Goal: Task Accomplishment & Management: Use online tool/utility

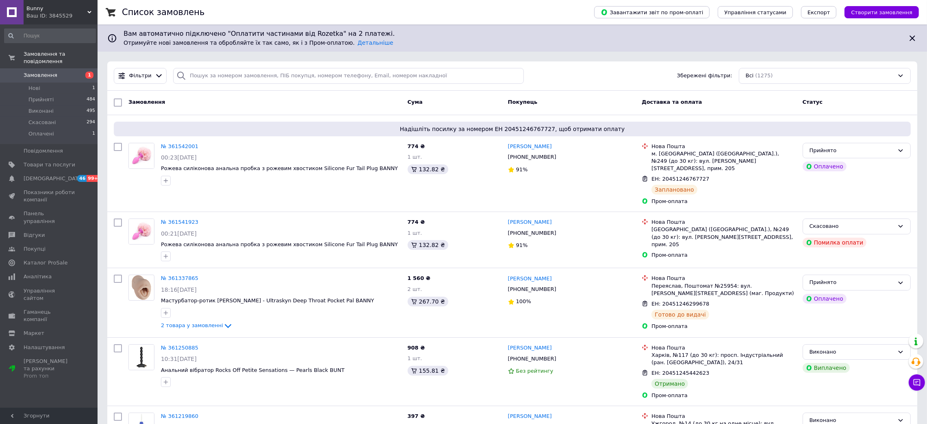
click at [65, 17] on div "Ваш ID: 3845529" at bounding box center [61, 15] width 71 height 7
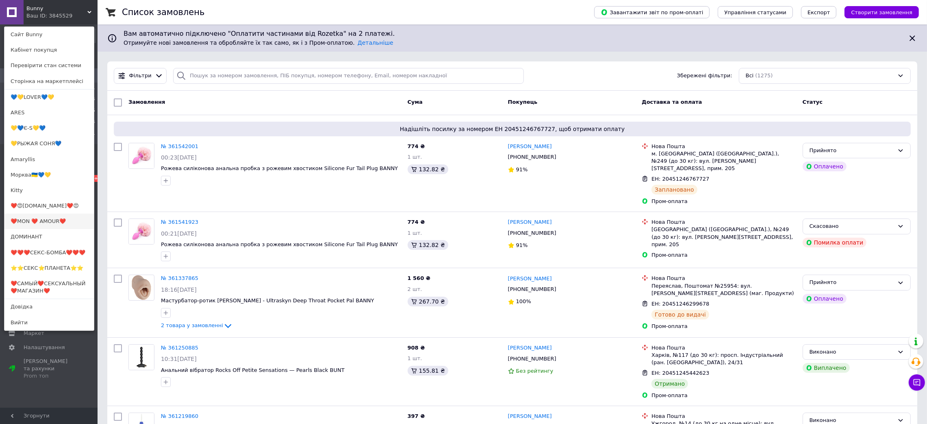
click at [70, 217] on link "❤️MON ❤️ AMOUR❤️" at bounding box center [48, 220] width 89 height 15
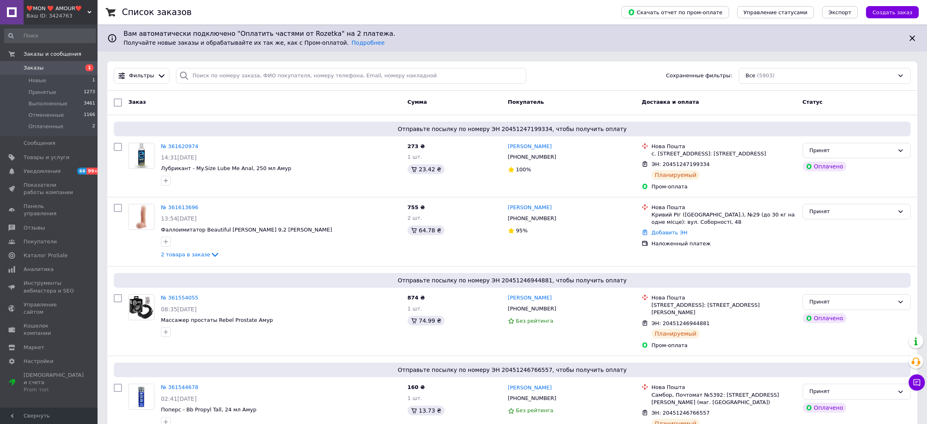
click at [70, 16] on div "Ваш ID: 3424763" at bounding box center [61, 15] width 71 height 7
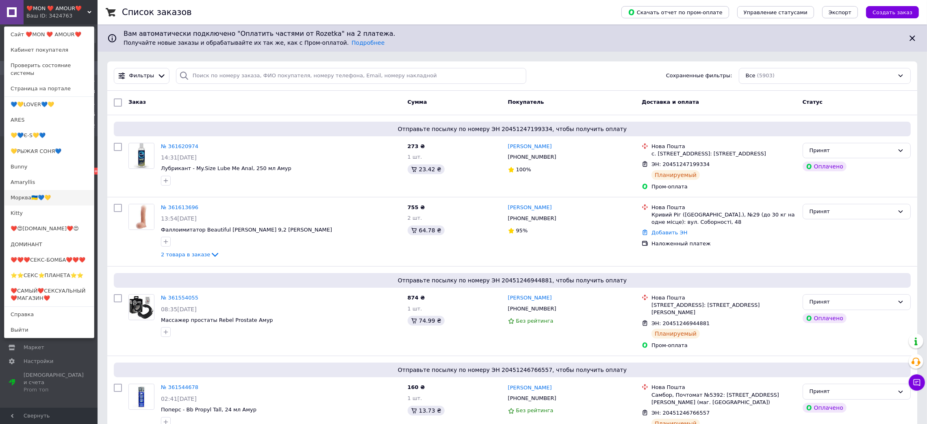
click at [41, 190] on link "Морква🇺🇦💙💛" at bounding box center [48, 197] width 89 height 15
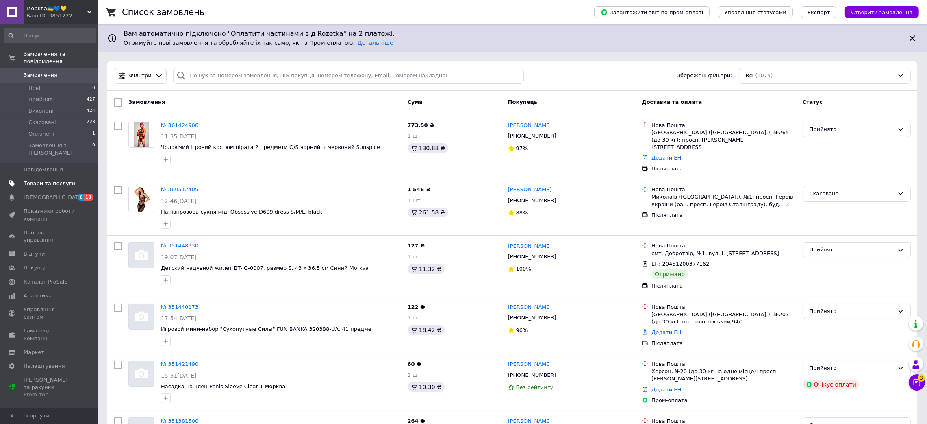
click at [43, 180] on span "Товари та послуги" at bounding box center [50, 183] width 52 height 7
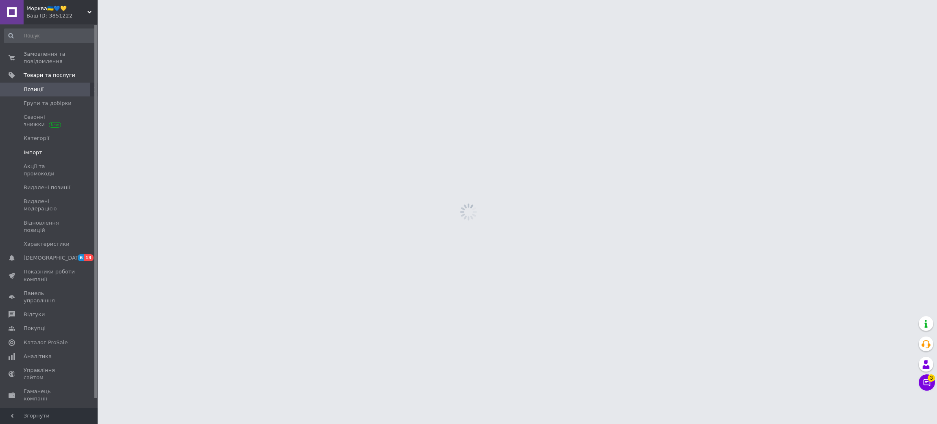
click at [45, 150] on span "Імпорт" at bounding box center [50, 152] width 52 height 7
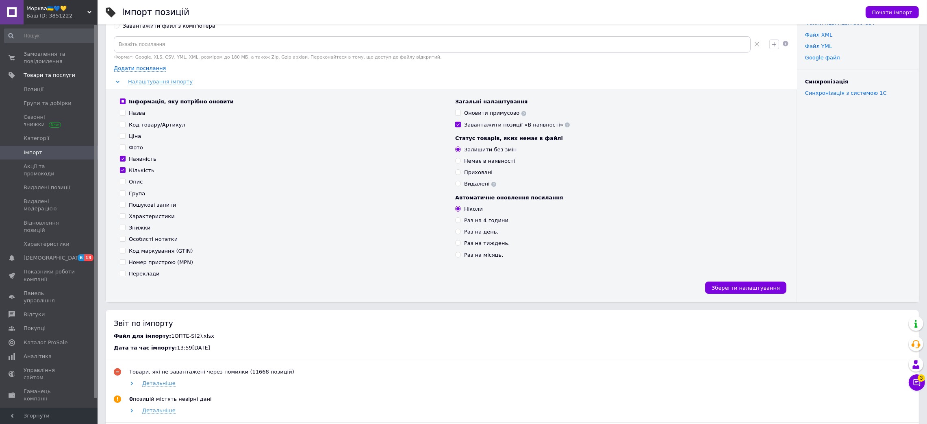
scroll to position [175, 0]
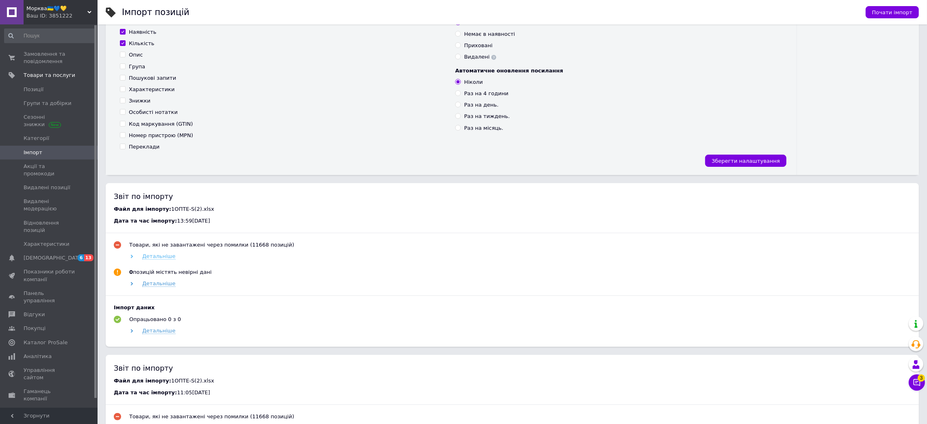
click at [148, 259] on span "Детальніше" at bounding box center [158, 256] width 33 height 7
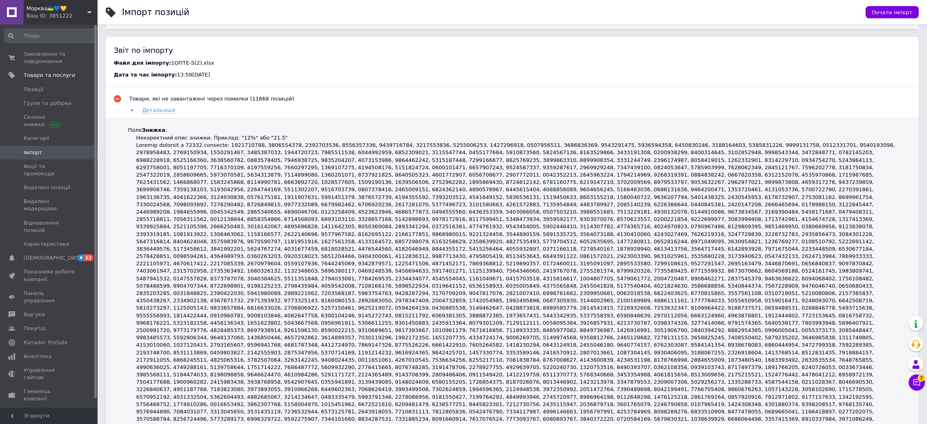
scroll to position [320, 0]
click at [152, 112] on span "Детальніше" at bounding box center [158, 111] width 33 height 7
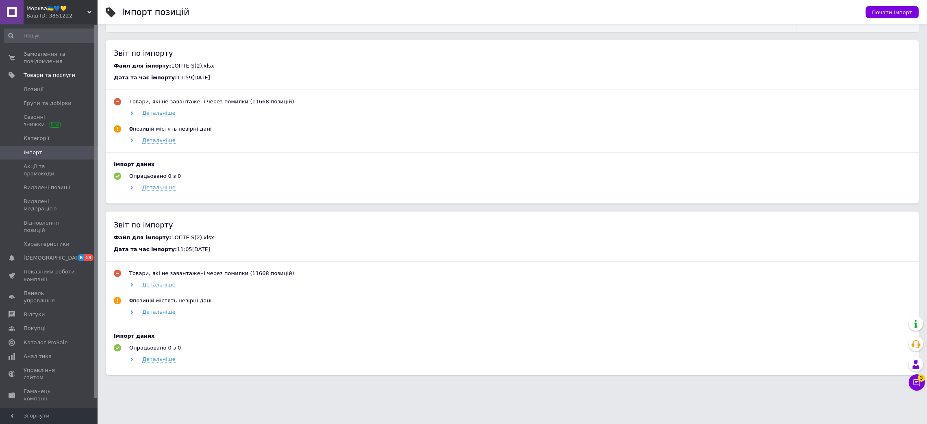
click at [63, 9] on span "Морква🇺🇦💙💛" at bounding box center [56, 8] width 61 height 7
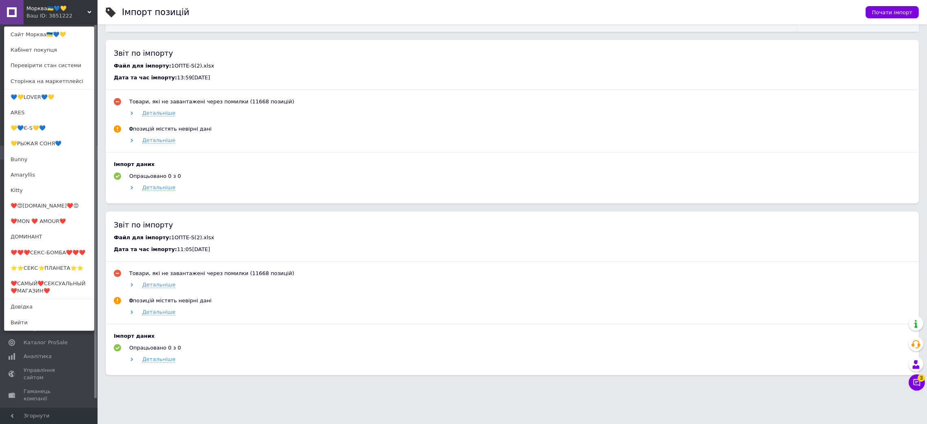
scroll to position [0, 0]
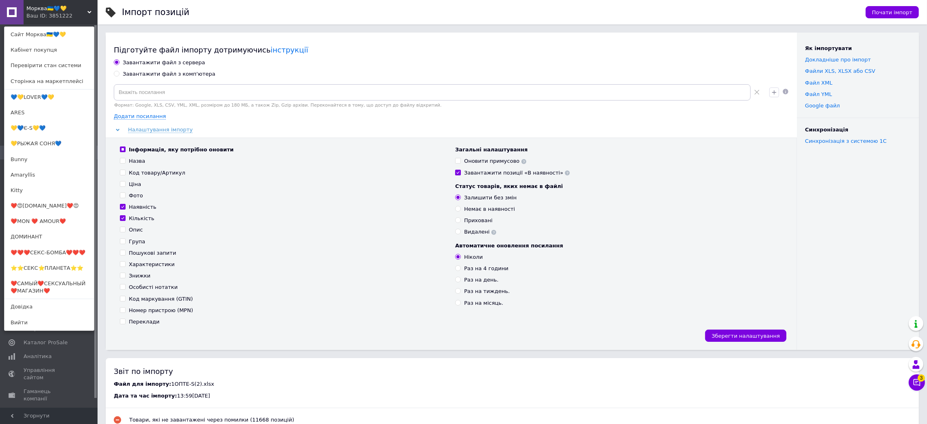
click at [162, 74] on div "Завантажити файл з комп'ютера" at bounding box center [169, 73] width 93 height 7
click at [119, 74] on input "Завантажити файл з комп'ютера" at bounding box center [116, 73] width 5 height 5
radio input "true"
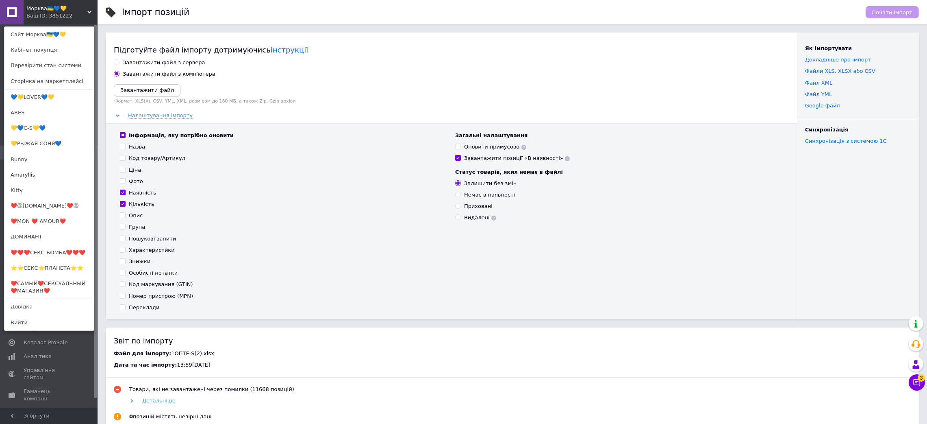
click at [130, 90] on icon "Завантажити файл" at bounding box center [147, 90] width 54 height 6
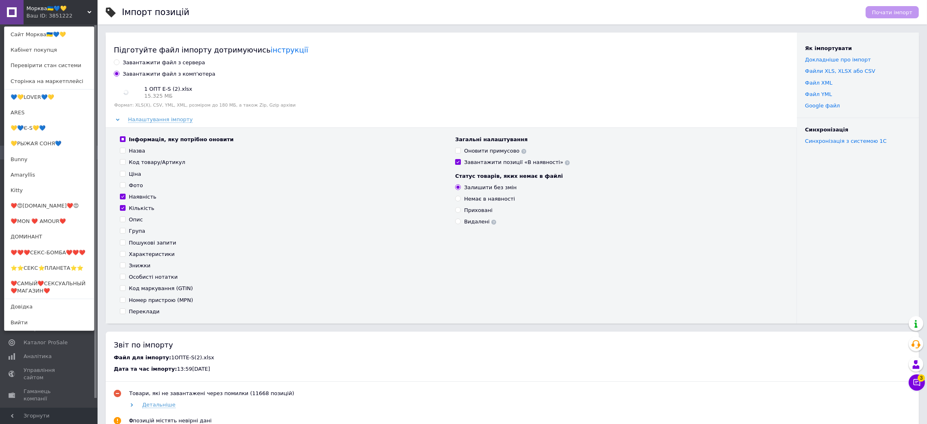
click at [140, 139] on div "Інформація, яку потрібно оновити" at bounding box center [181, 139] width 105 height 7
click at [125, 139] on input "Інформація, яку потрібно оновити" at bounding box center [122, 138] width 5 height 5
checkbox input "false"
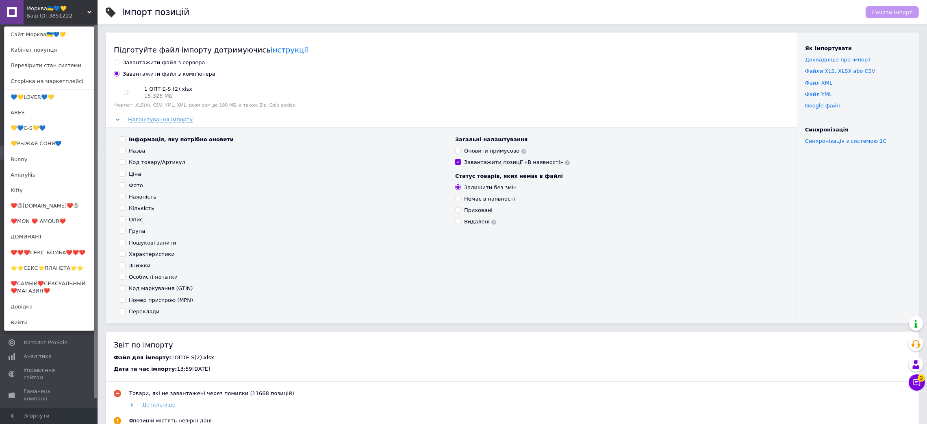
click at [140, 139] on div "Інформація, яку потрібно оновити" at bounding box center [181, 139] width 105 height 7
click at [125, 139] on input "Інформація, яку потрібно оновити" at bounding box center [122, 138] width 5 height 5
checkbox input "true"
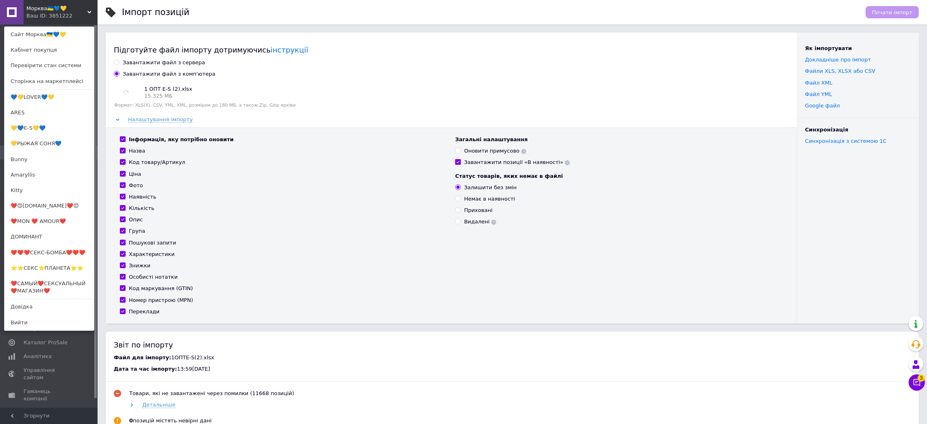
checkbox input "true"
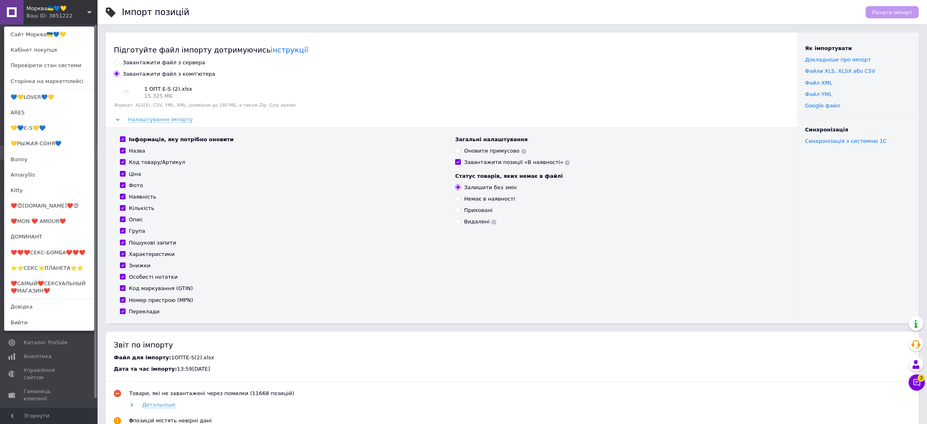
checkbox input "true"
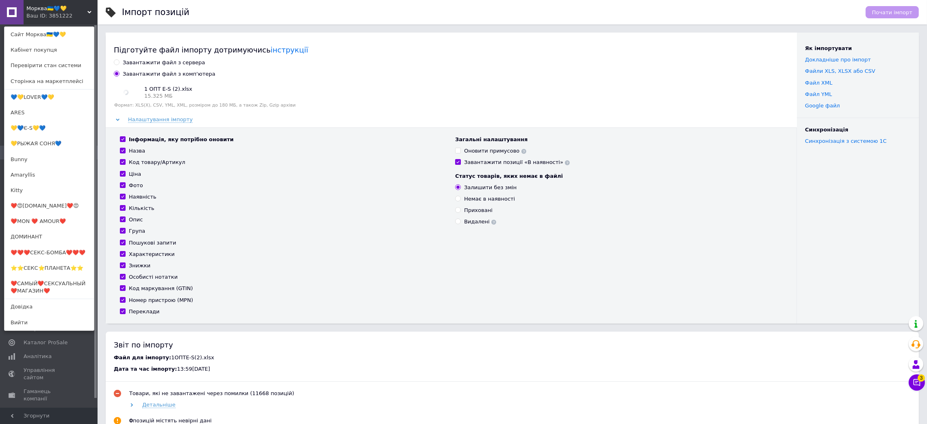
checkbox input "true"
click at [477, 153] on div "Оновити примусово" at bounding box center [495, 150] width 62 height 7
click at [461, 153] on input "Оновити примусово" at bounding box center [457, 150] width 5 height 5
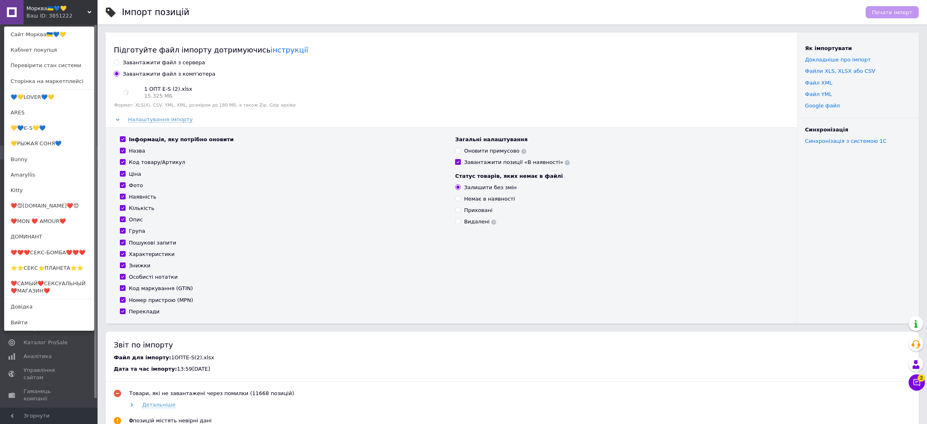
checkbox input "true"
click at [482, 163] on div "Завантажити позиції «В наявності»" at bounding box center [517, 162] width 106 height 7
click at [461, 163] on input "Завантажити позиції «В наявності»" at bounding box center [457, 161] width 5 height 5
checkbox input "false"
click at [911, 15] on span "Почати імпорт" at bounding box center [892, 12] width 40 height 6
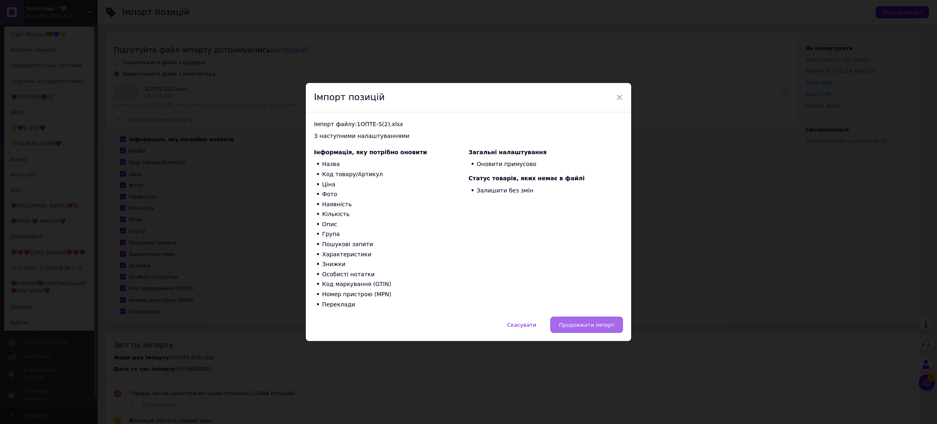
click at [568, 323] on span "Продовжити імпорт" at bounding box center [587, 325] width 56 height 6
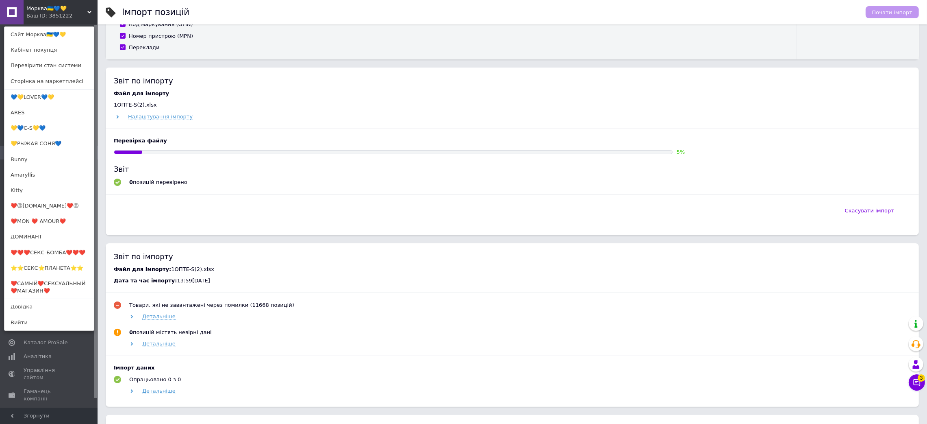
scroll to position [261, 0]
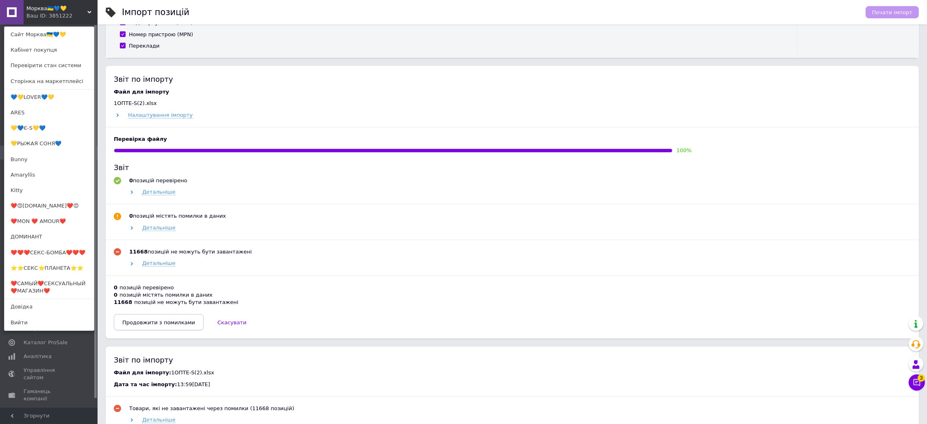
click at [148, 325] on span "Продовжити з помилками" at bounding box center [158, 322] width 73 height 6
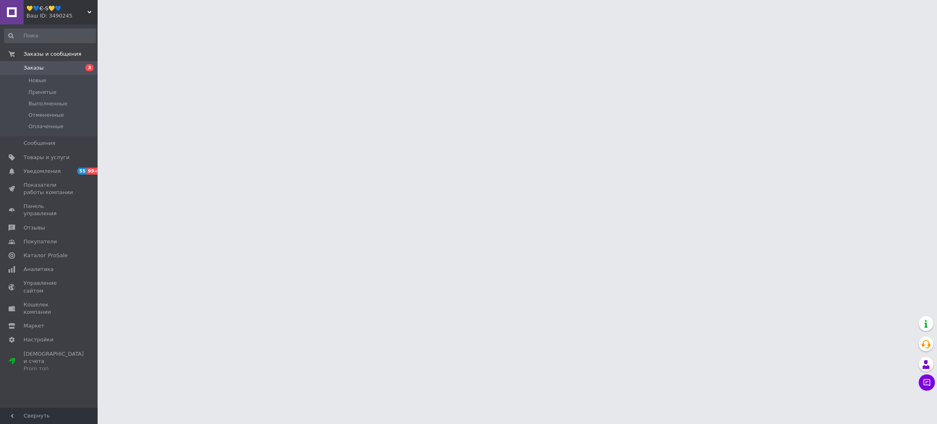
click at [46, 159] on span "Товары и услуги" at bounding box center [47, 157] width 46 height 7
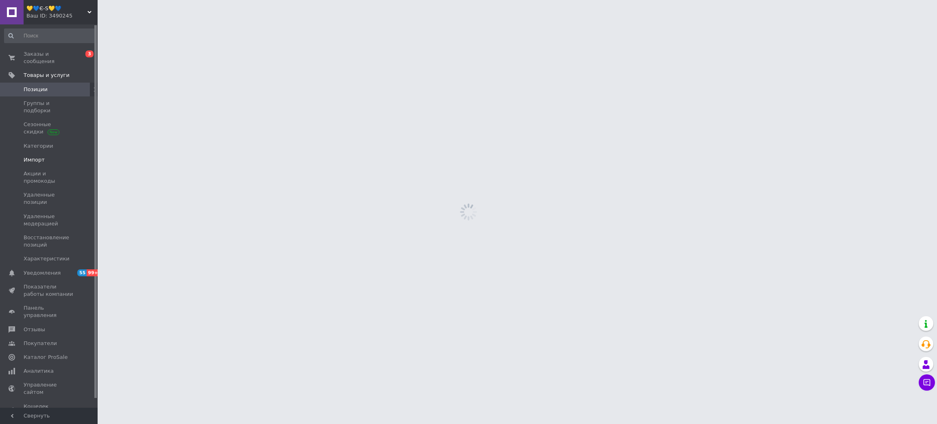
click at [36, 156] on span "Импорт" at bounding box center [34, 159] width 21 height 7
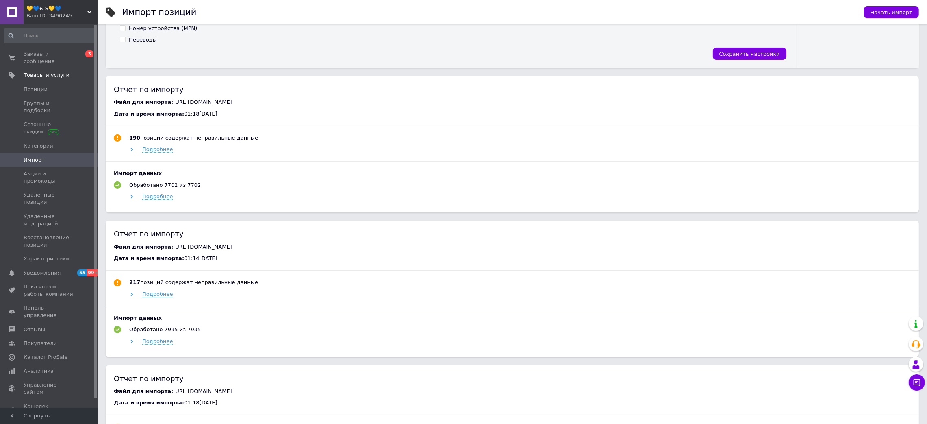
scroll to position [437, 0]
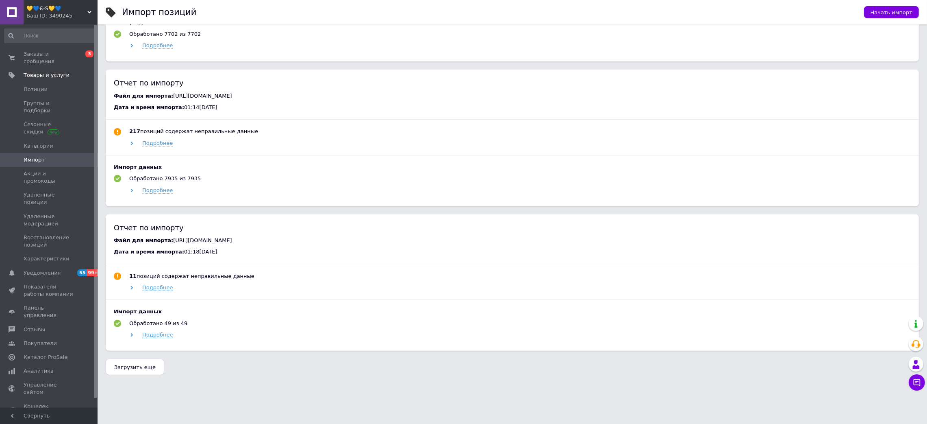
click at [118, 373] on button "Загрузить еще" at bounding box center [135, 367] width 59 height 16
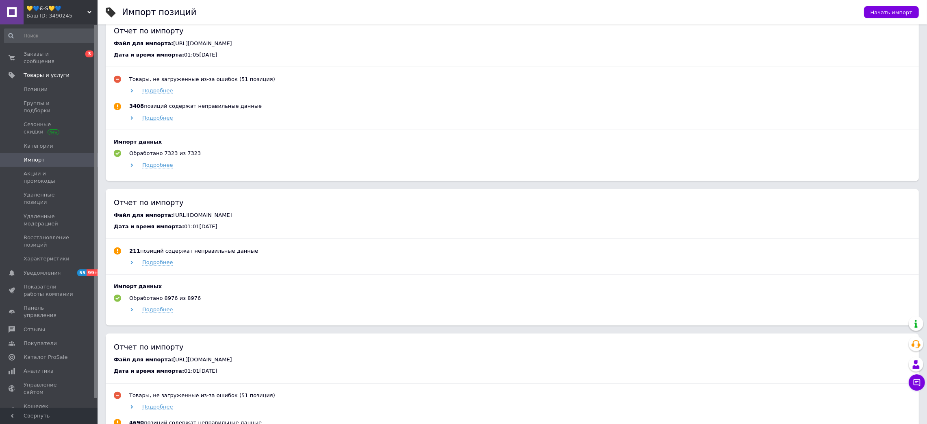
scroll to position [1411, 0]
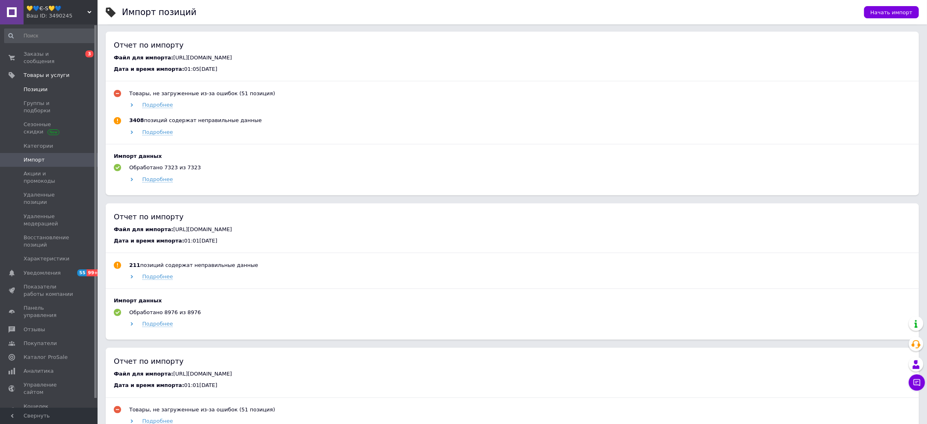
click at [37, 86] on span "Позиции" at bounding box center [36, 89] width 24 height 7
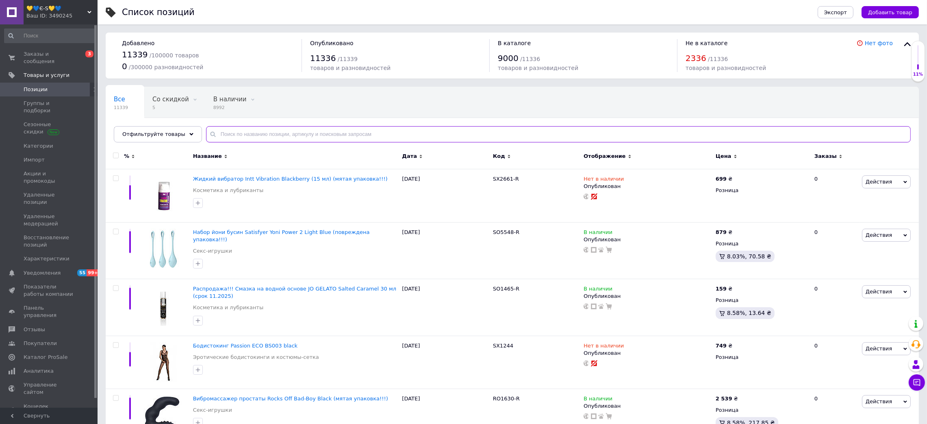
click at [297, 133] on input "text" at bounding box center [558, 134] width 705 height 16
paste input "SO1825"
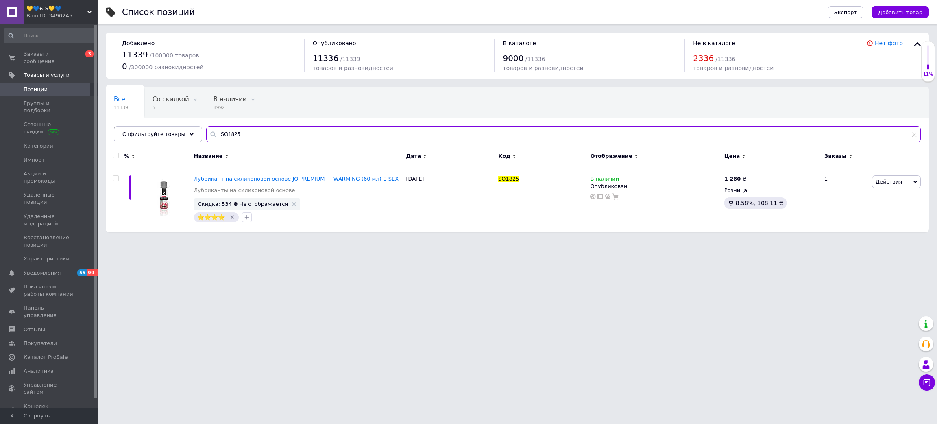
type input "SO1825"
click at [57, 5] on span "💛💙Є-S💛💙" at bounding box center [56, 8] width 61 height 7
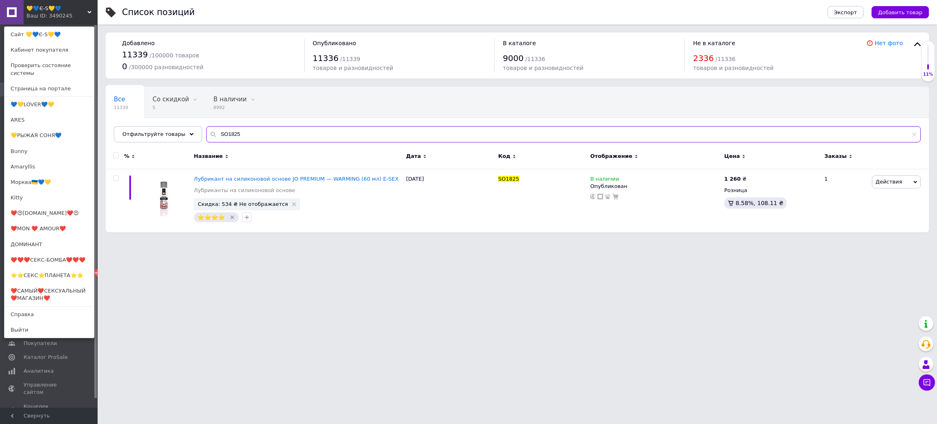
click at [216, 135] on input "SO1825" at bounding box center [563, 134] width 714 height 16
click at [42, 224] on link "❤️MON ❤️ AMOUR❤️" at bounding box center [48, 228] width 89 height 15
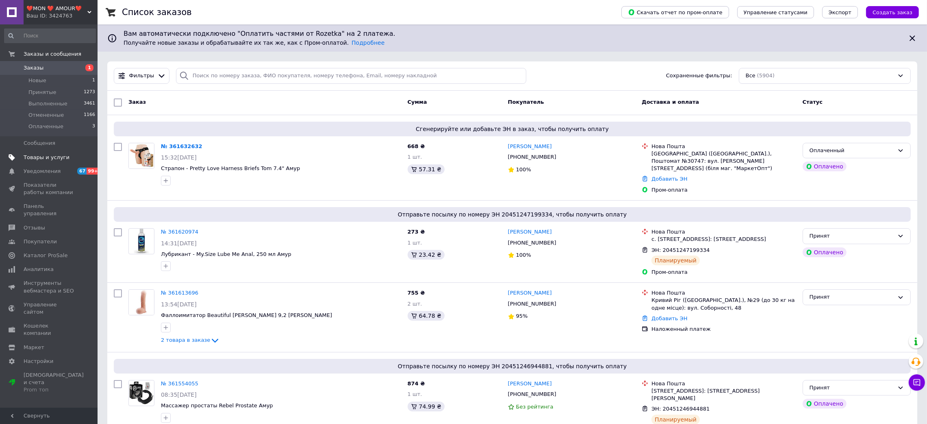
click at [26, 154] on span "Товары и услуги" at bounding box center [47, 157] width 46 height 7
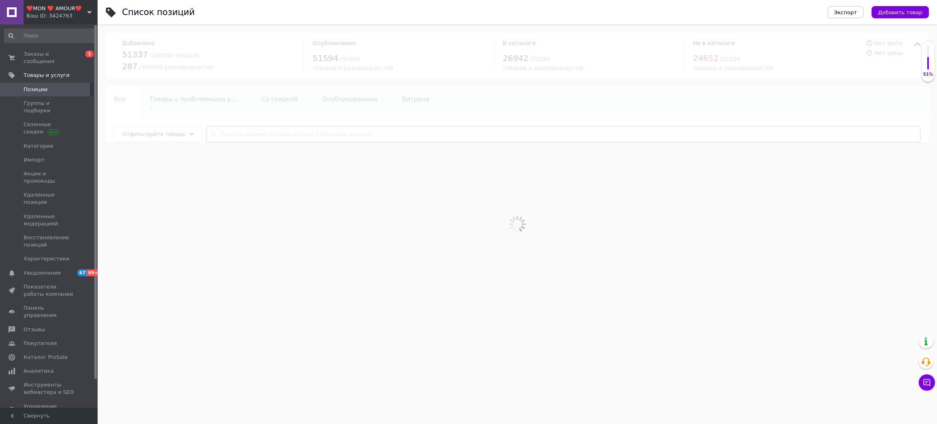
click at [277, 131] on input "text" at bounding box center [563, 134] width 714 height 16
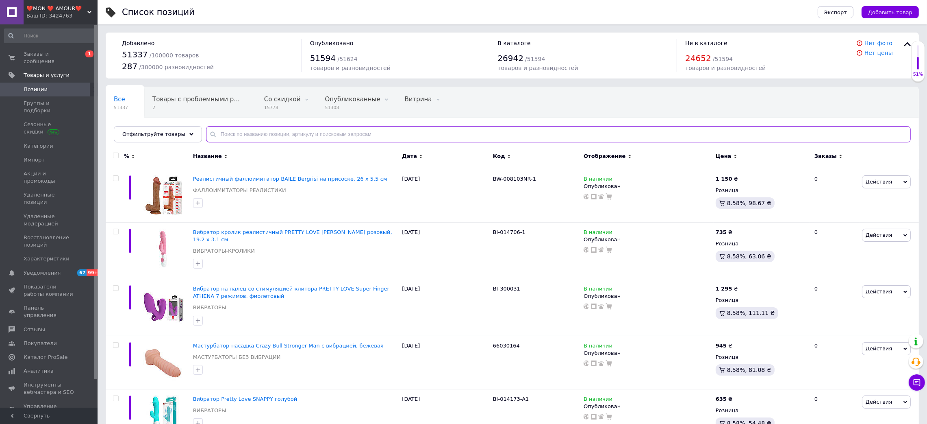
click at [277, 131] on input "text" at bounding box center [558, 134] width 705 height 16
paste input "SO1825"
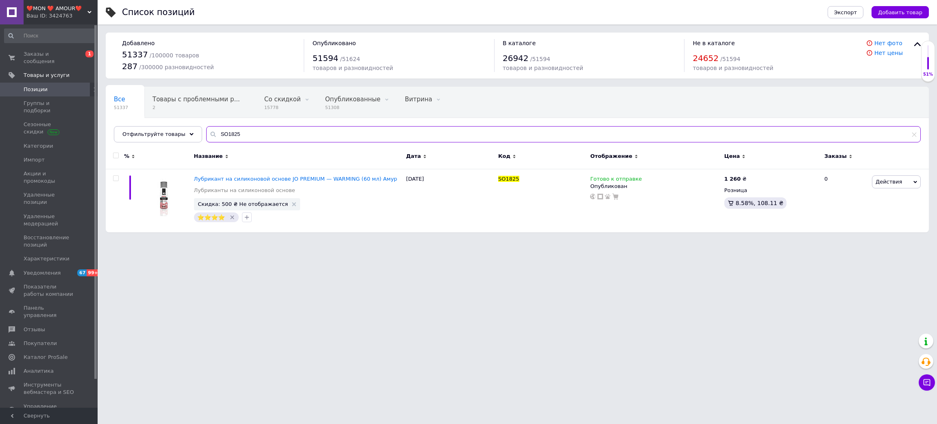
type input "SO1825"
click at [49, 156] on span "Импорт" at bounding box center [50, 159] width 52 height 7
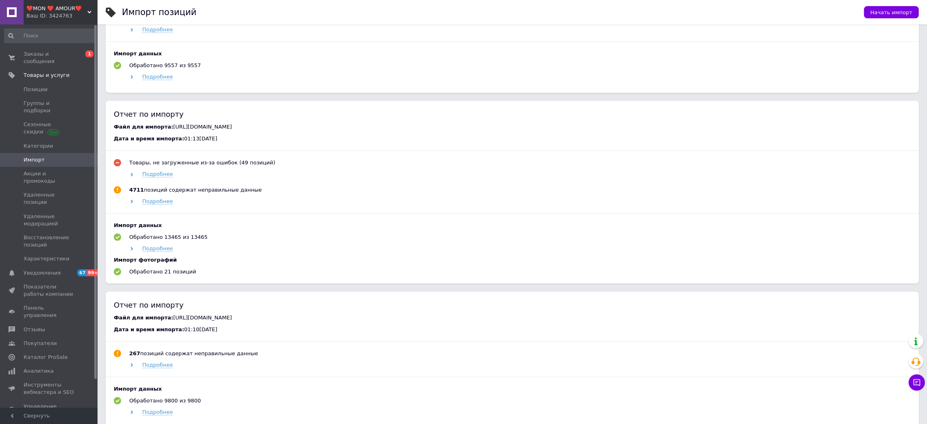
scroll to position [498, 0]
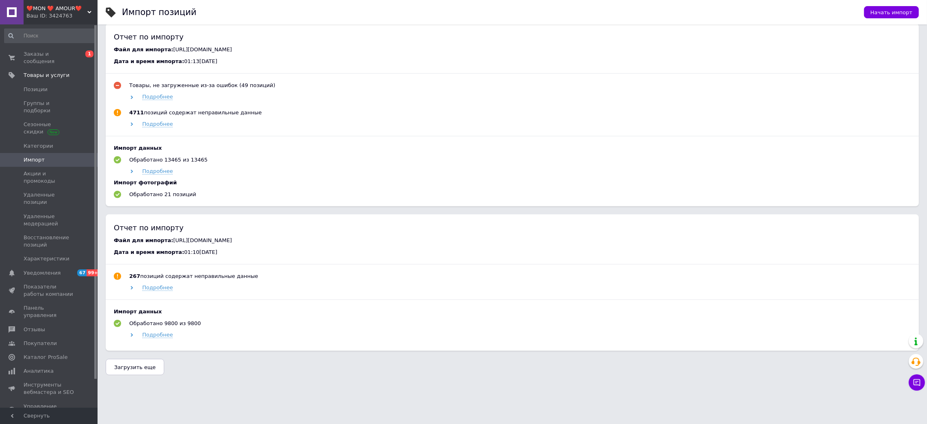
click at [143, 372] on button "Загрузить еще" at bounding box center [135, 367] width 59 height 16
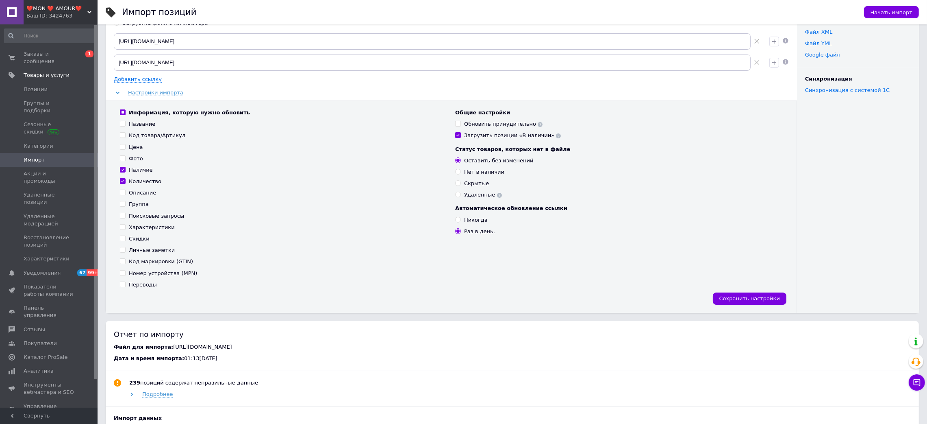
scroll to position [0, 0]
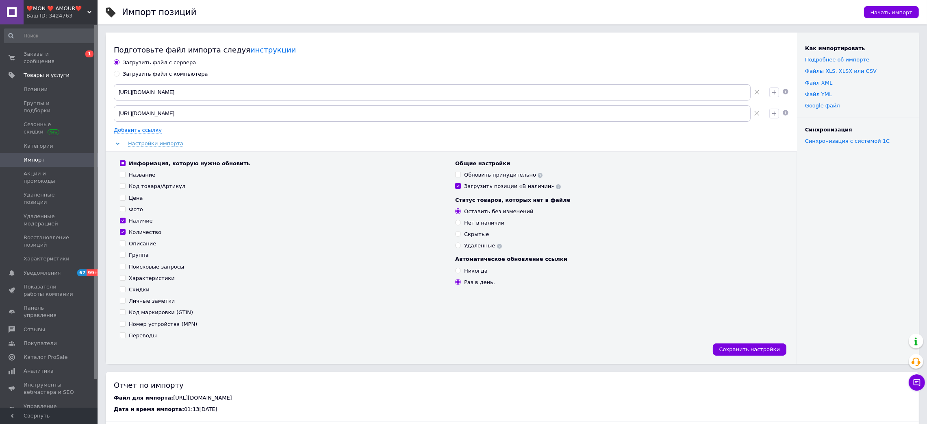
click at [159, 72] on div "Загрузить файл с компьютера" at bounding box center [165, 73] width 85 height 7
click at [119, 72] on input "Загрузить файл с компьютера" at bounding box center [116, 73] width 5 height 5
radio input "true"
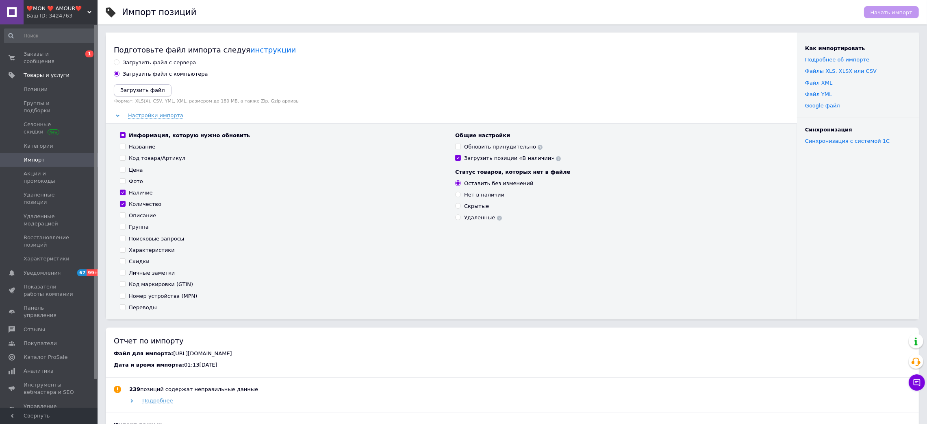
click at [157, 90] on icon "Загрузить файл" at bounding box center [142, 90] width 45 height 6
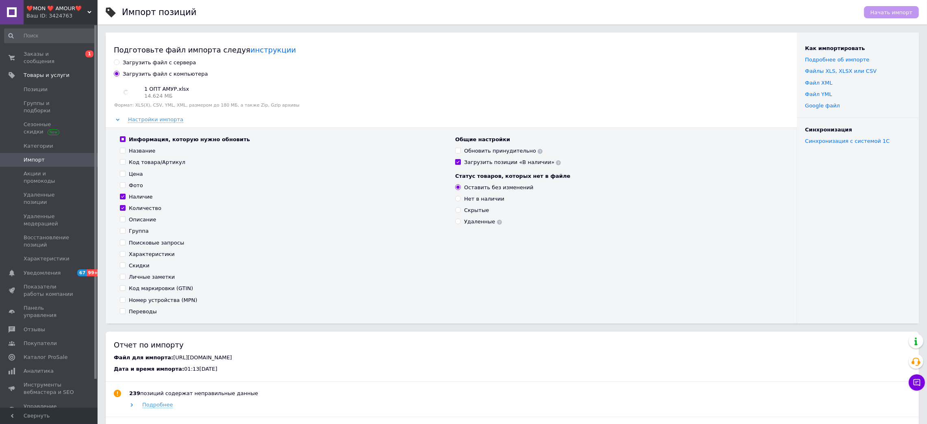
click at [142, 141] on div "Информация, которую нужно обновить" at bounding box center [189, 139] width 121 height 7
click at [125, 141] on input "Информация, которую нужно обновить" at bounding box center [122, 138] width 5 height 5
checkbox input "false"
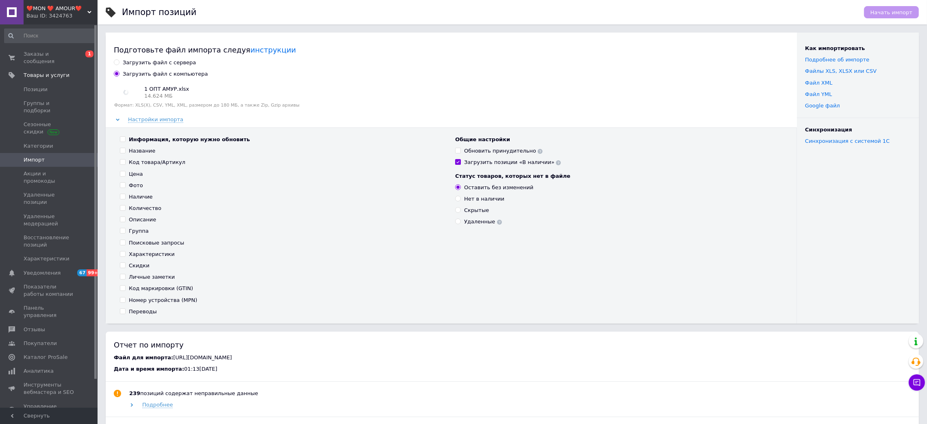
click at [144, 139] on div "Информация, которую нужно обновить" at bounding box center [189, 139] width 121 height 7
click at [125, 139] on input "Информация, которую нужно обновить" at bounding box center [122, 138] width 5 height 5
checkbox input "true"
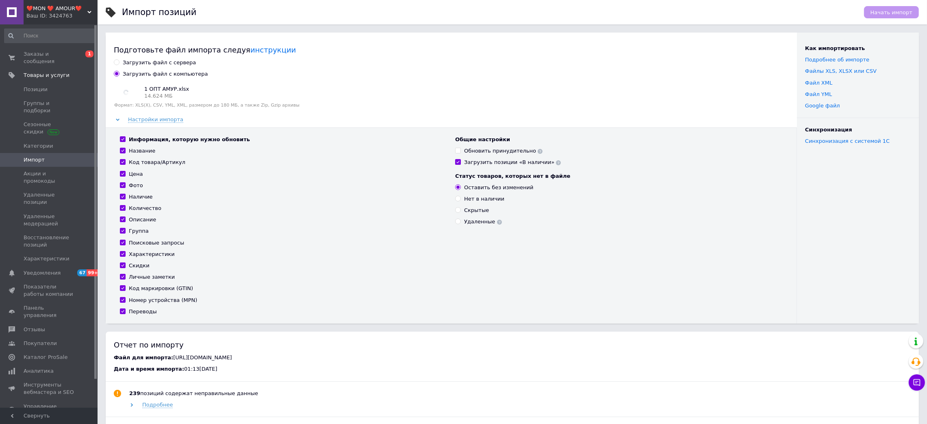
checkbox input "true"
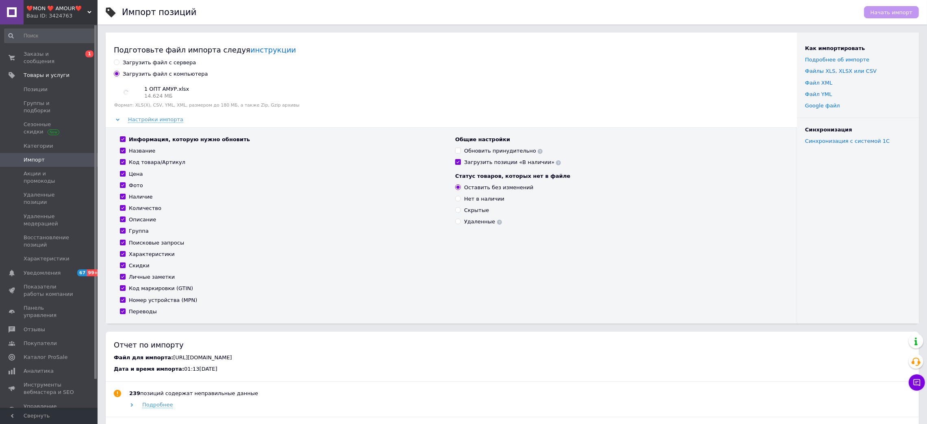
checkbox input "true"
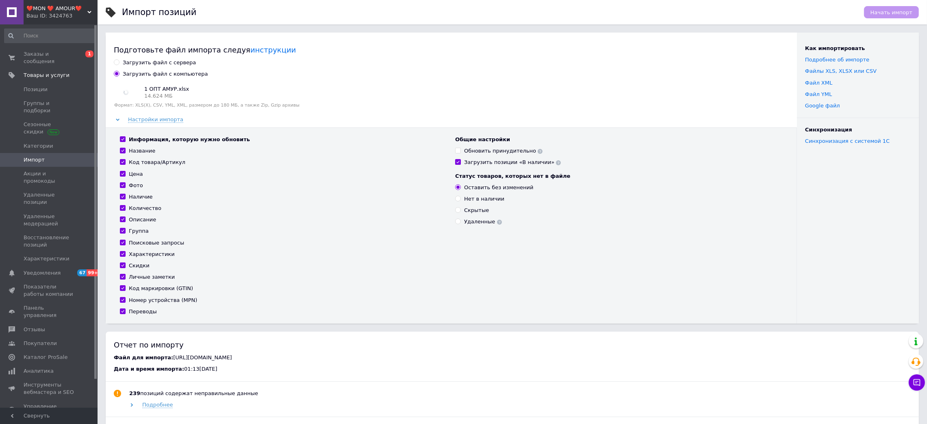
checkbox input "true"
click at [487, 149] on div "Обновить принудительно" at bounding box center [503, 150] width 78 height 7
click at [461, 149] on input "Обновить принудительно" at bounding box center [457, 150] width 5 height 5
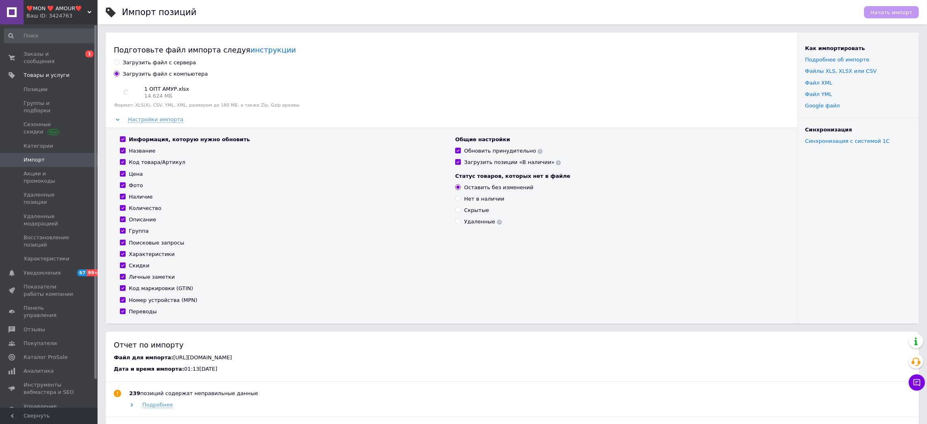
checkbox input "true"
click at [479, 161] on div "Загрузить позиции «В наличии»" at bounding box center [512, 162] width 97 height 7
click at [461, 161] on input "Загрузить позиции «В наличии»" at bounding box center [457, 161] width 5 height 5
checkbox input "false"
click at [909, 15] on span "Начать импорт" at bounding box center [892, 12] width 42 height 6
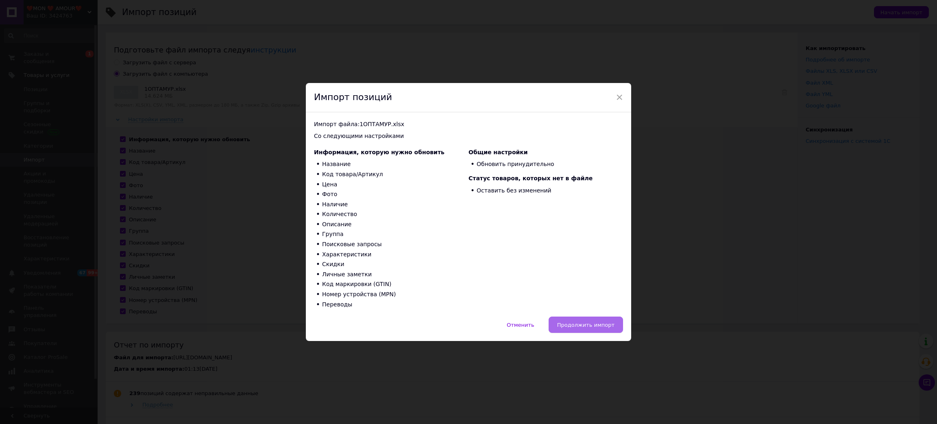
click at [602, 319] on button "Продолжить импорт" at bounding box center [585, 324] width 74 height 16
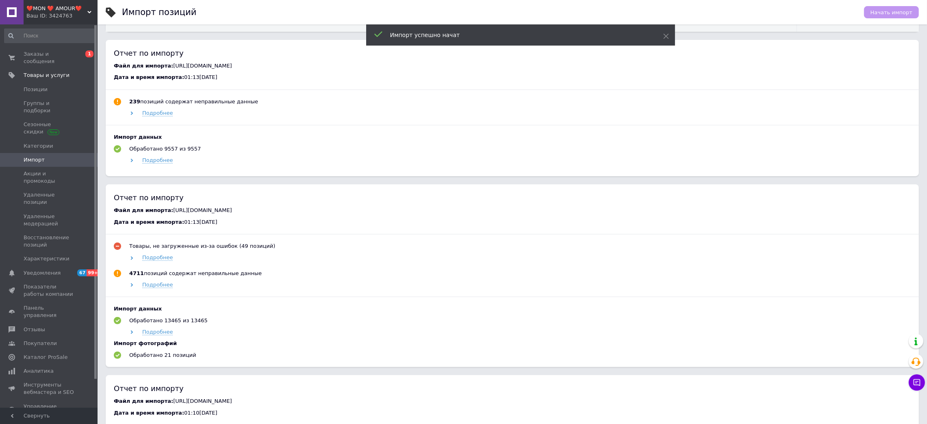
scroll to position [291, 0]
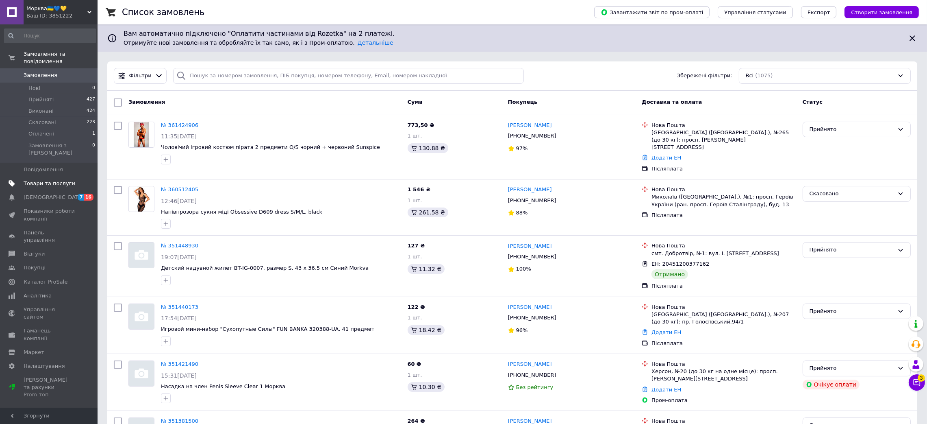
click at [65, 180] on span "Товари та послуги" at bounding box center [50, 183] width 52 height 7
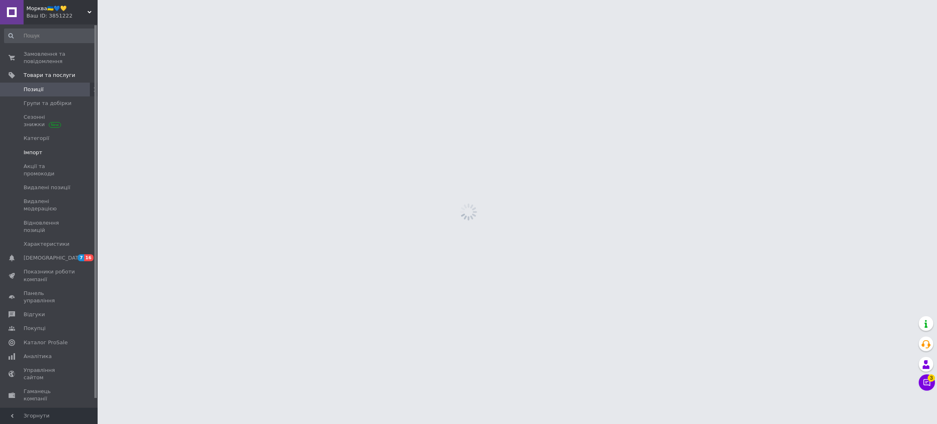
click at [57, 150] on span "Імпорт" at bounding box center [50, 152] width 52 height 7
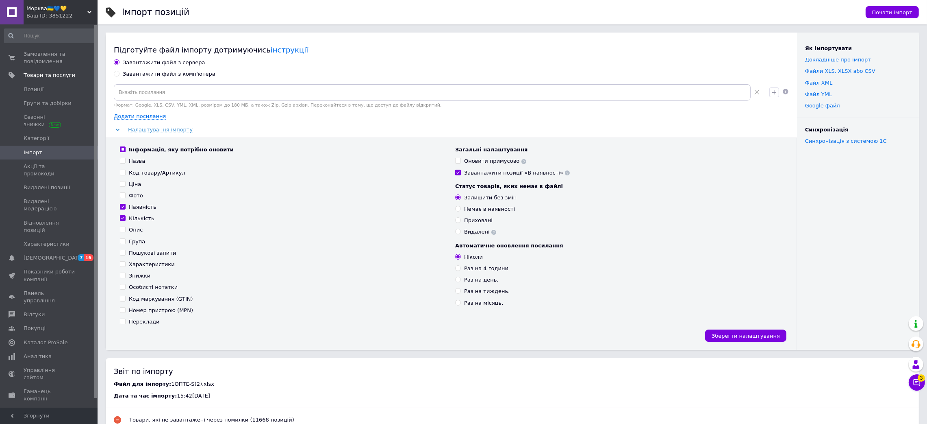
click at [158, 72] on div "Завантажити файл з комп'ютера" at bounding box center [169, 73] width 93 height 7
click at [119, 72] on input "Завантажити файл з комп'ютера" at bounding box center [116, 73] width 5 height 5
radio input "true"
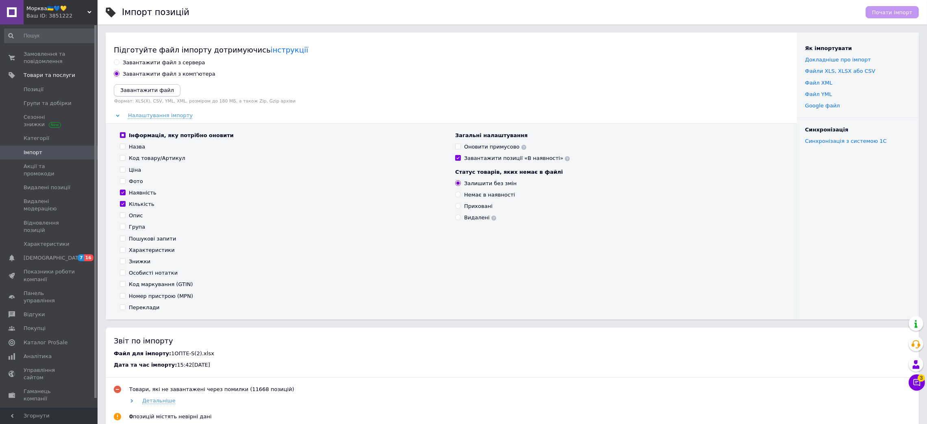
click at [146, 90] on icon "Завантажити файл" at bounding box center [147, 90] width 54 height 6
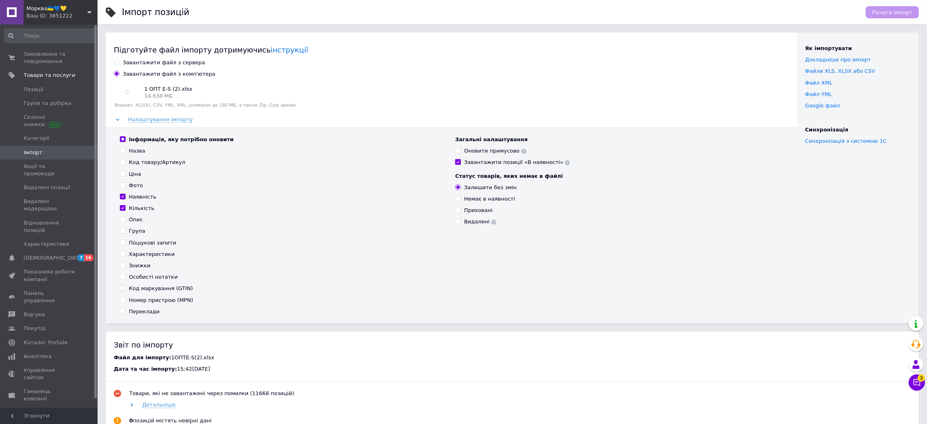
click at [167, 139] on div "Інформація, яку потрібно оновити" at bounding box center [181, 139] width 105 height 7
click at [125, 139] on input "Інформація, яку потрібно оновити" at bounding box center [122, 138] width 5 height 5
checkbox input "false"
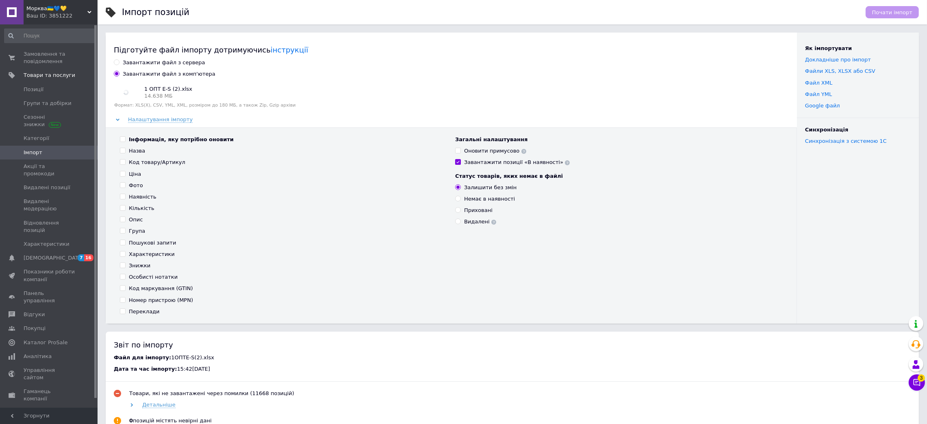
click at [167, 139] on div "Інформація, яку потрібно оновити" at bounding box center [181, 139] width 105 height 7
click at [125, 139] on input "Інформація, яку потрібно оновити" at bounding box center [122, 138] width 5 height 5
checkbox input "true"
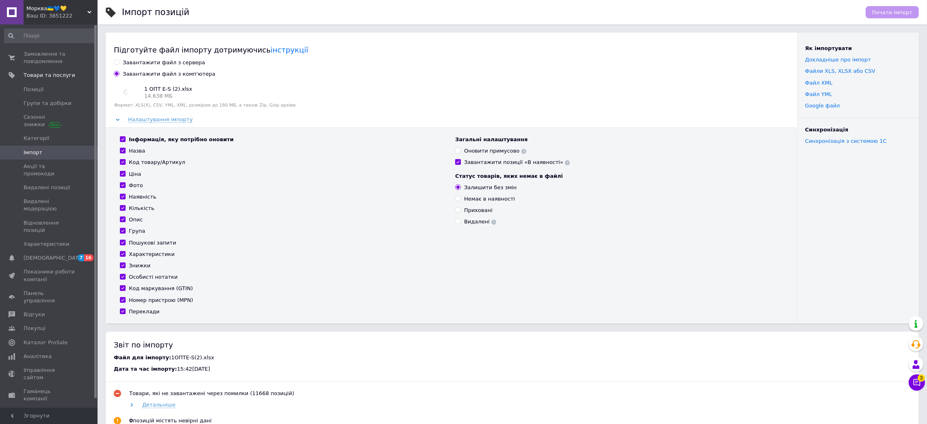
checkbox input "true"
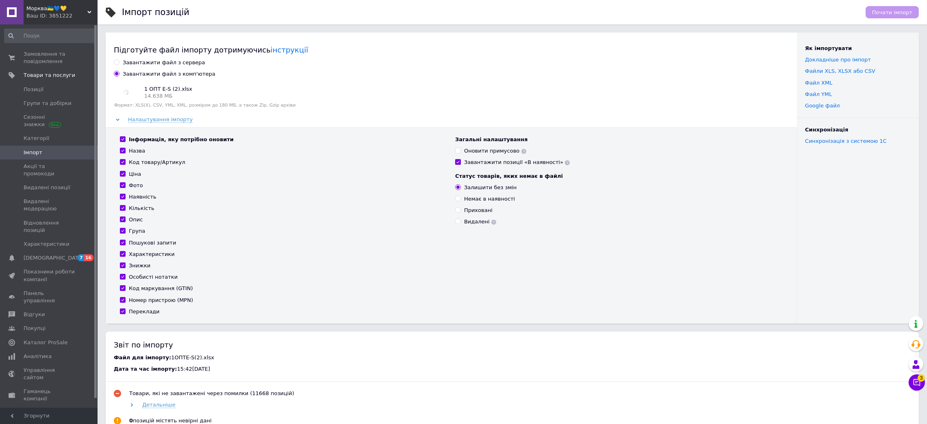
checkbox input "true"
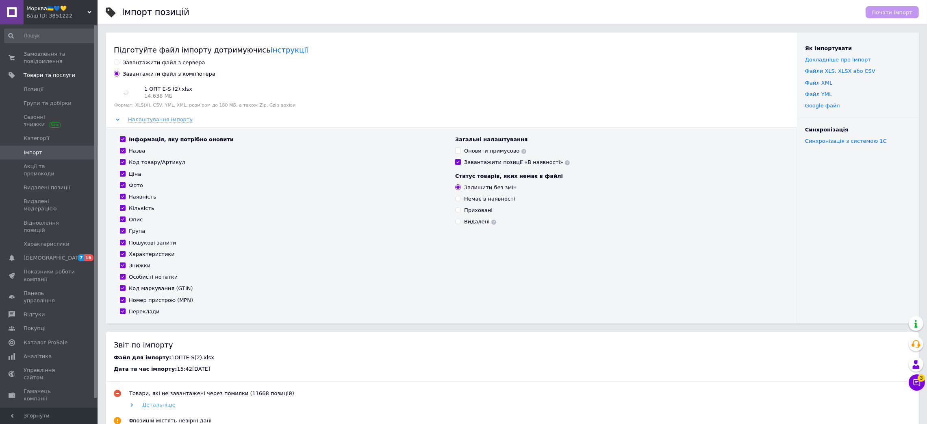
checkbox input "true"
click at [483, 153] on div "Оновити примусово" at bounding box center [495, 150] width 62 height 7
click at [461, 153] on input "Оновити примусово" at bounding box center [457, 150] width 5 height 5
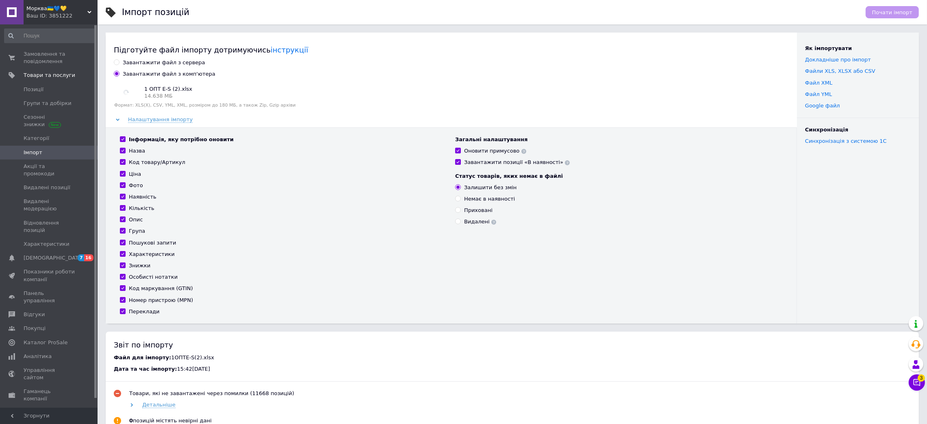
checkbox input "true"
click at [480, 161] on div "Завантажити позиції «В наявності»" at bounding box center [517, 162] width 106 height 7
click at [461, 161] on input "Завантажити позиції «В наявності»" at bounding box center [457, 161] width 5 height 5
checkbox input "false"
click at [903, 14] on span "Почати імпорт" at bounding box center [892, 12] width 40 height 6
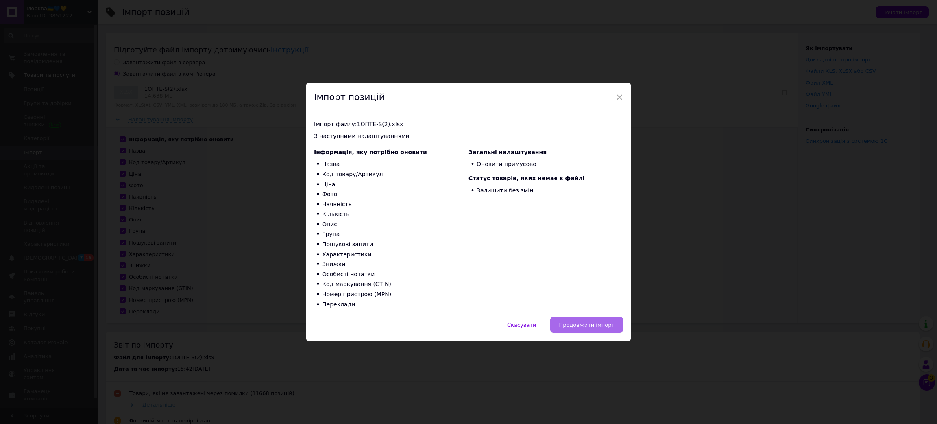
click at [597, 327] on span "Продовжити імпорт" at bounding box center [587, 325] width 56 height 6
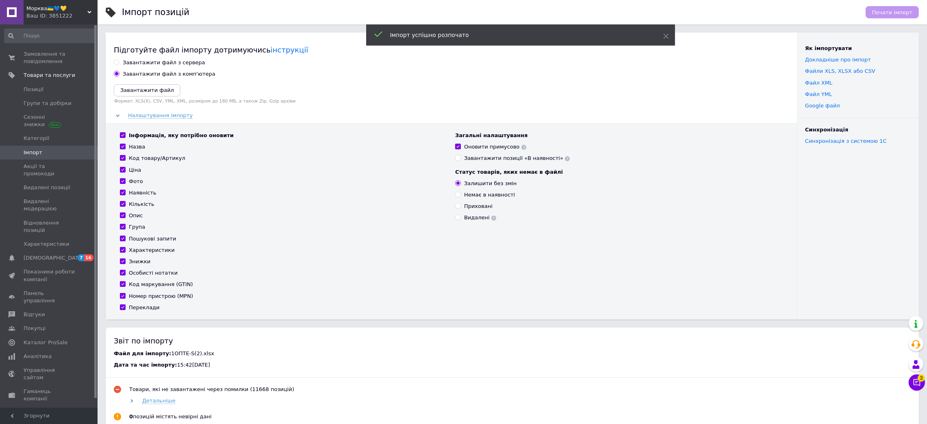
click at [41, 20] on div "Морква🇺🇦💙💛 Ваш ID: 3851222" at bounding box center [61, 12] width 74 height 24
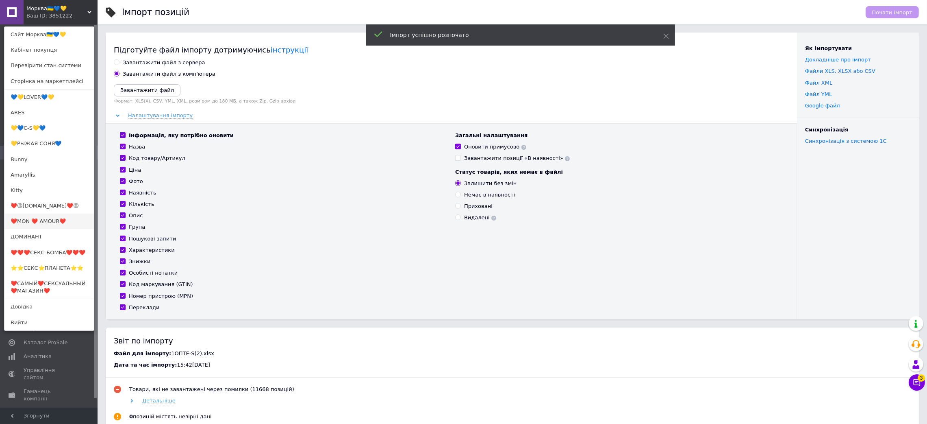
click at [62, 217] on link "❤️MON ❤️ AMOUR❤️" at bounding box center [48, 220] width 89 height 15
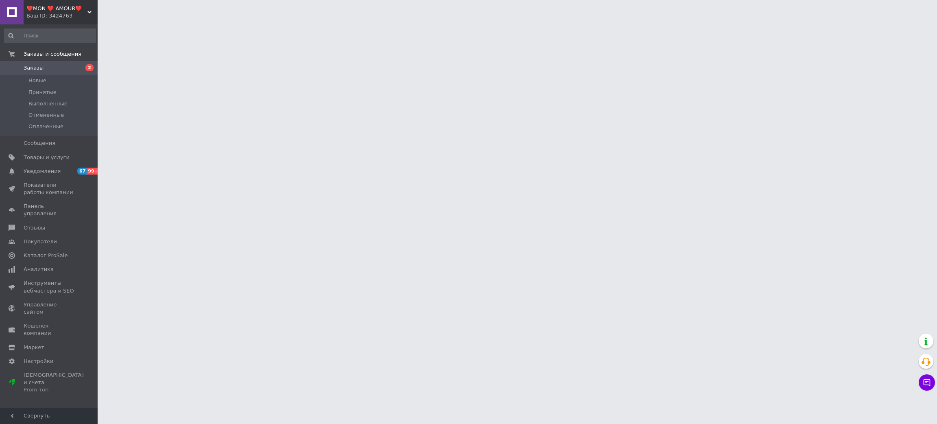
click at [51, 160] on span "Товары и услуги" at bounding box center [47, 157] width 46 height 7
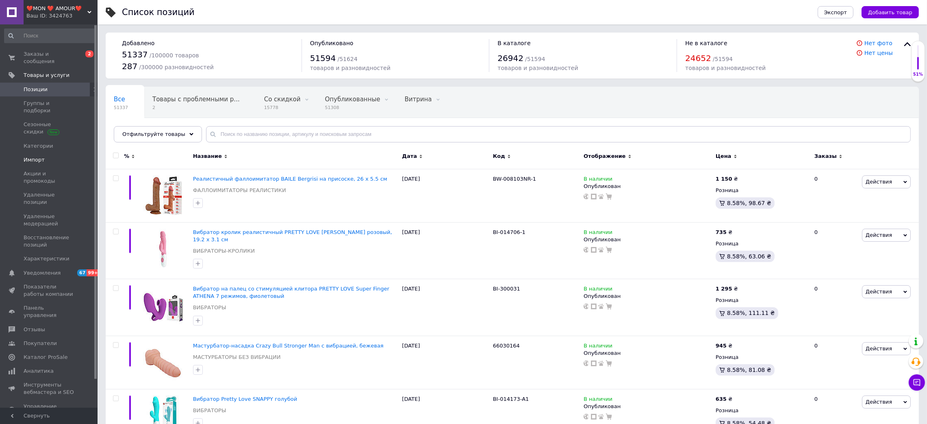
click at [36, 153] on link "Импорт" at bounding box center [50, 160] width 100 height 14
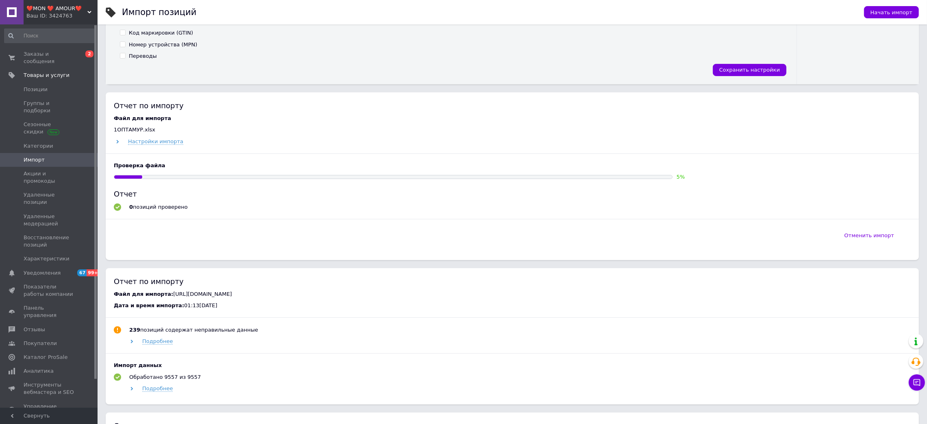
scroll to position [288, 0]
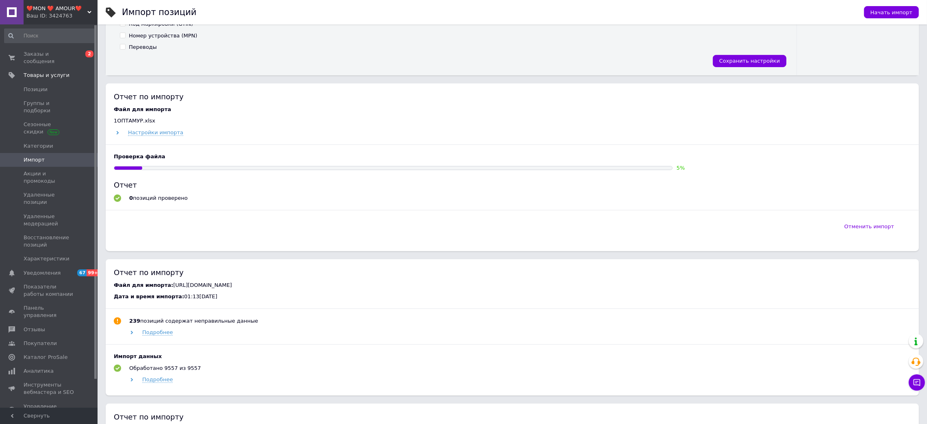
click at [54, 15] on div "Ваш ID: 3424763" at bounding box center [61, 15] width 71 height 7
